Goal: Navigation & Orientation: Understand site structure

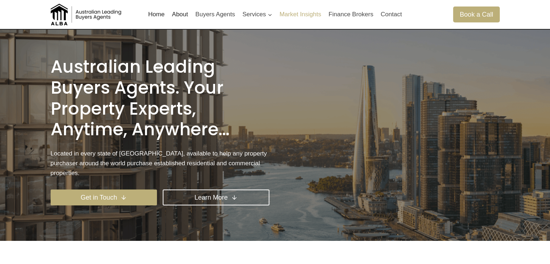
click at [289, 13] on link "Market Insights" at bounding box center [300, 14] width 49 height 17
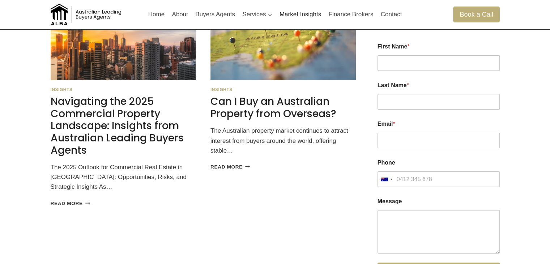
scroll to position [84, 0]
click at [70, 202] on link "Read More Navigating the 2025 Commercial Property Landscape: Insights from Aust…" at bounding box center [71, 202] width 40 height 5
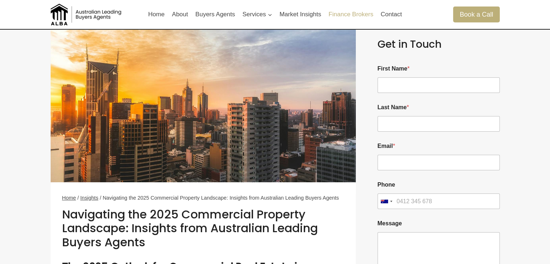
click at [341, 15] on link "Finance Brokers" at bounding box center [351, 14] width 52 height 17
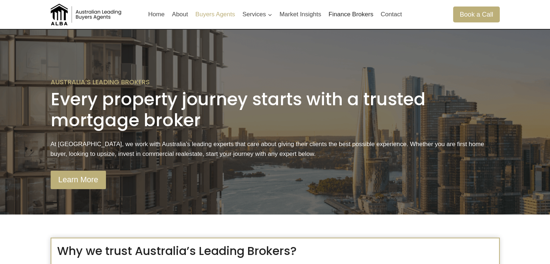
click at [219, 16] on link "Buyers Agents" at bounding box center [215, 14] width 47 height 17
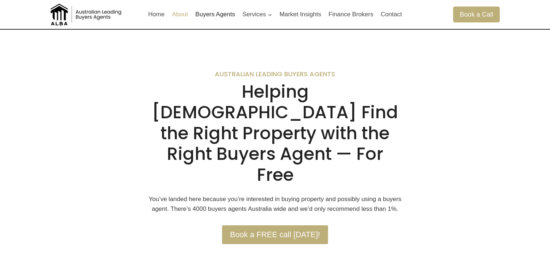
click at [184, 12] on link "About" at bounding box center [180, 14] width 24 height 17
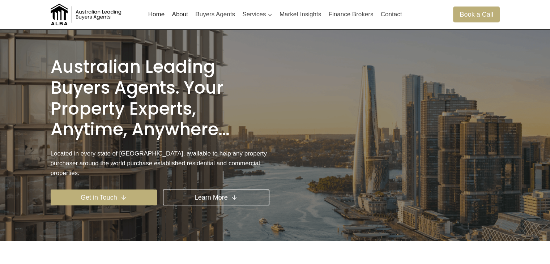
click at [181, 15] on link "About" at bounding box center [180, 14] width 24 height 17
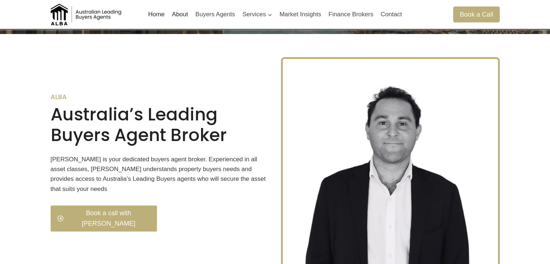
scroll to position [211, 0]
